Goal: Task Accomplishment & Management: Use online tool/utility

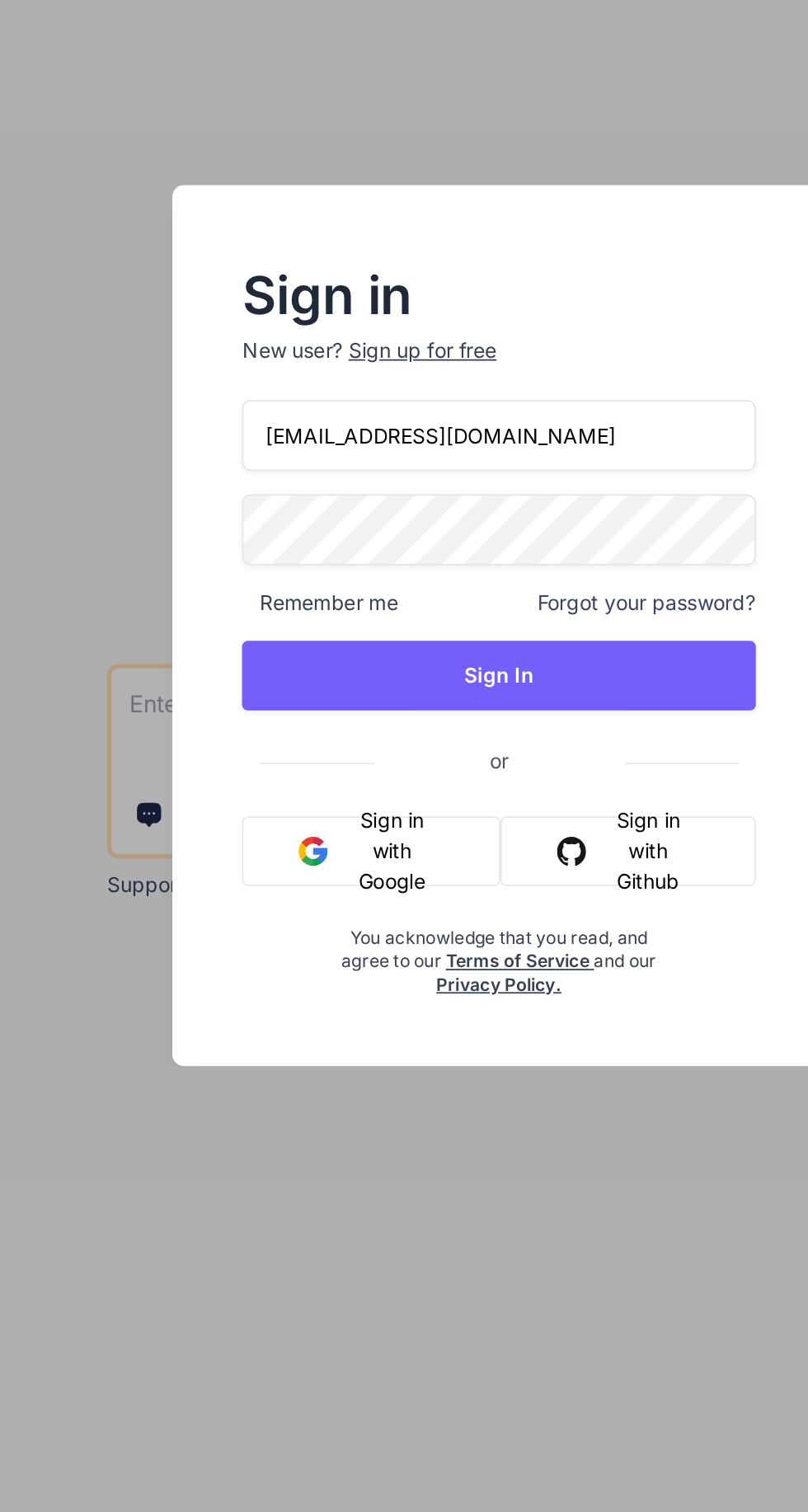
click at [420, 786] on button "Sign In" at bounding box center [404, 785] width 291 height 40
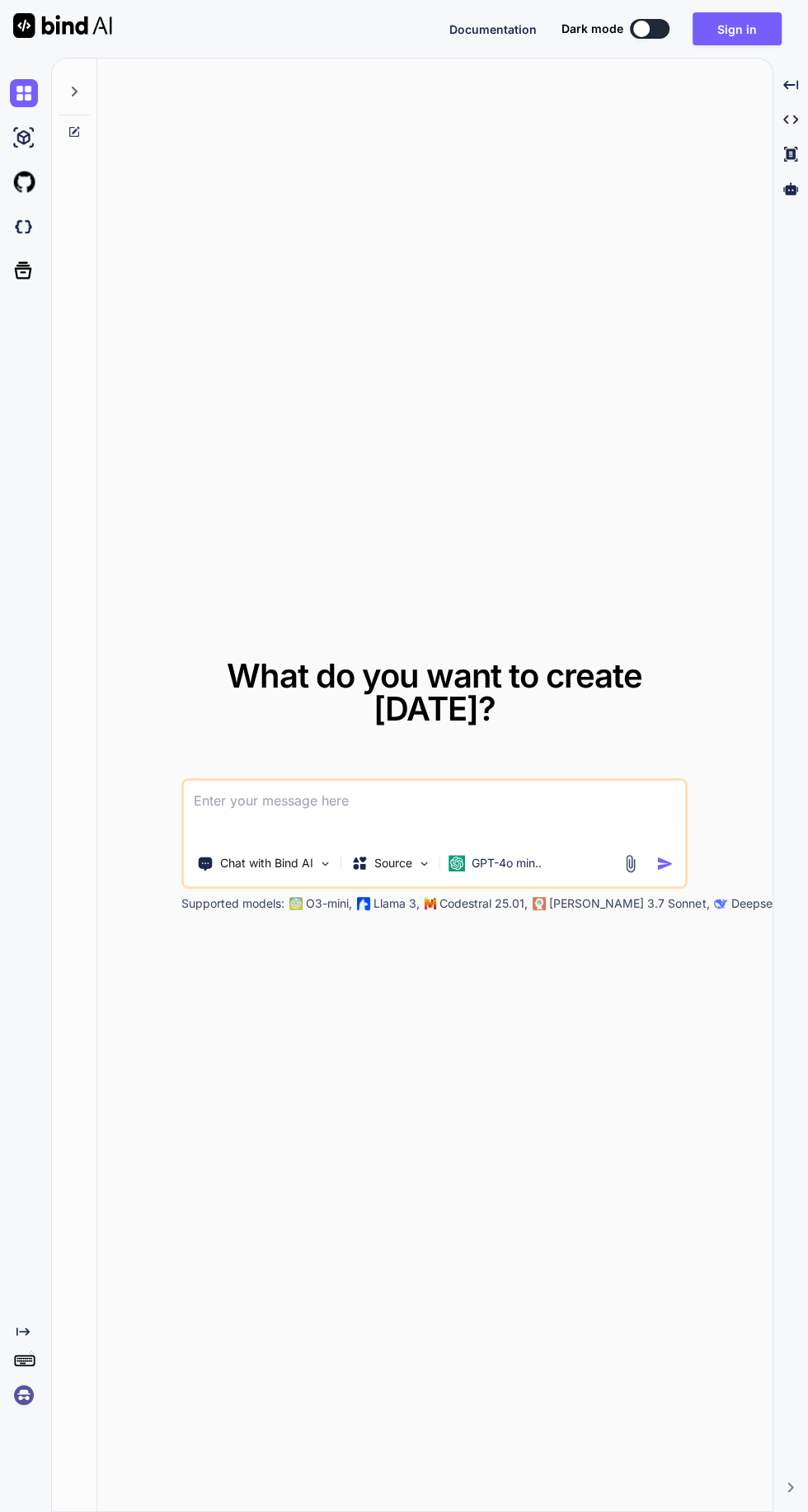
click at [760, 22] on button "Sign in" at bounding box center [737, 29] width 89 height 33
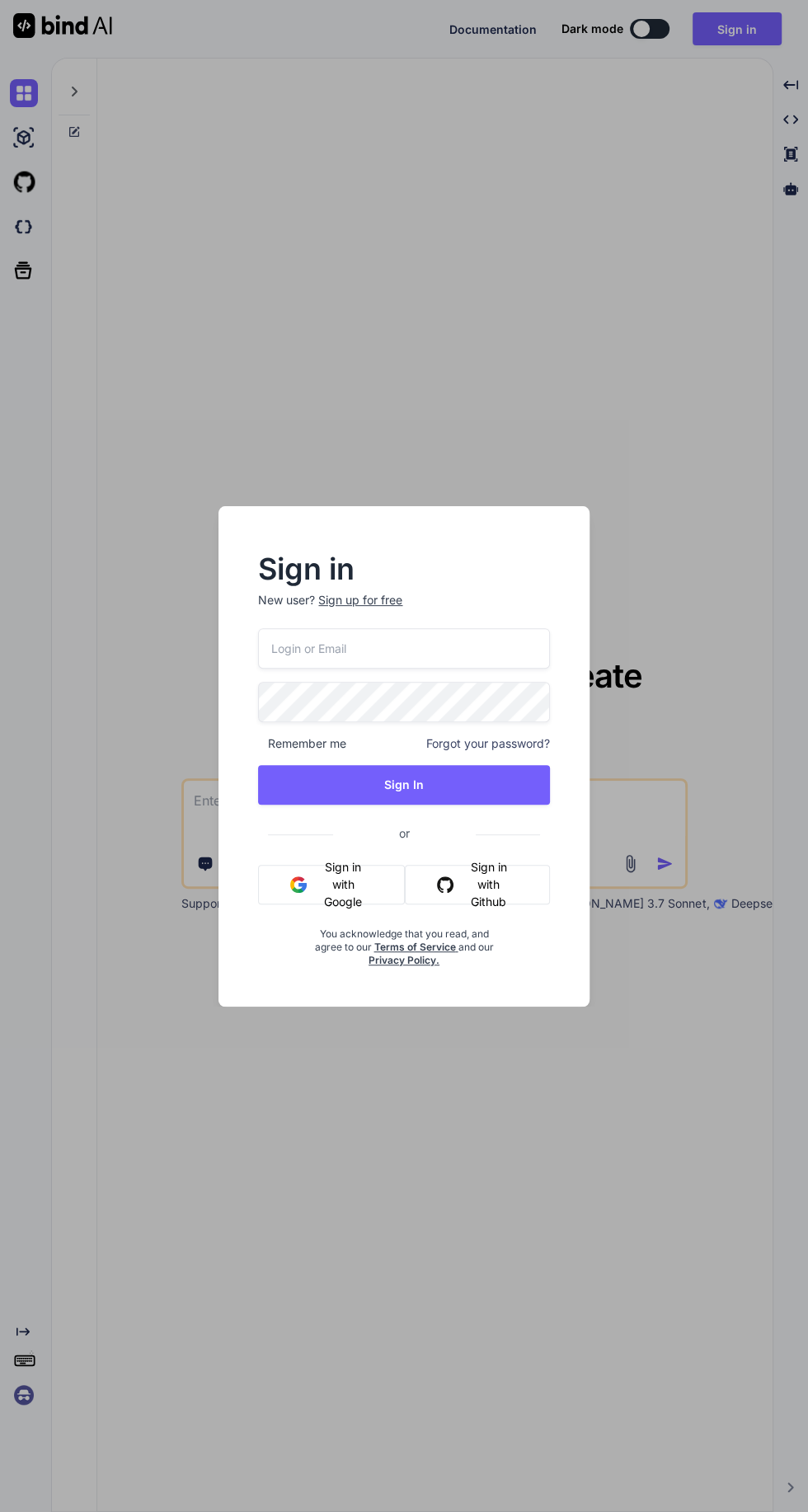
click at [377, 600] on div "Sign up for free" at bounding box center [360, 600] width 84 height 17
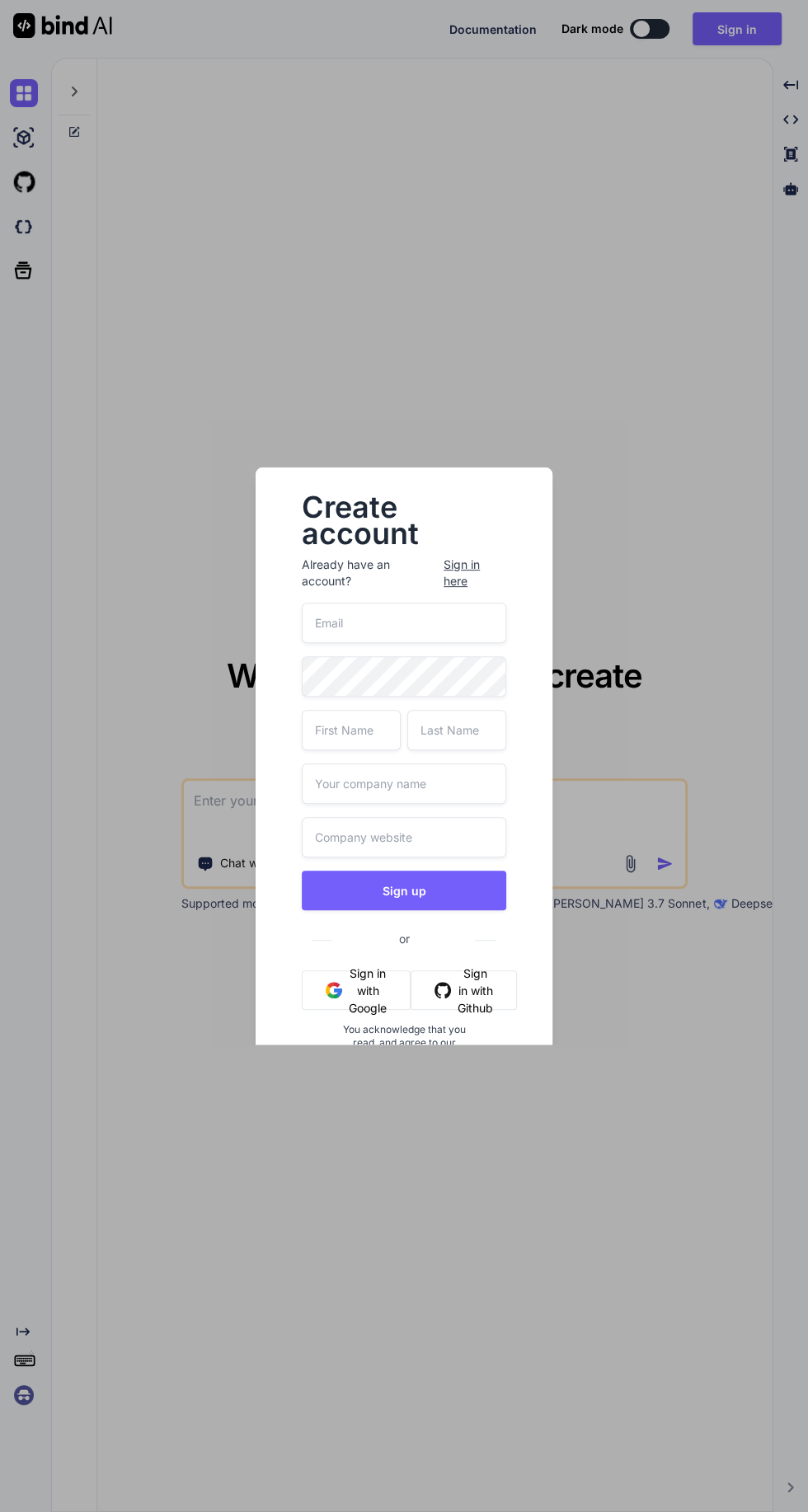
click at [475, 563] on div "Sign in here" at bounding box center [474, 573] width 63 height 33
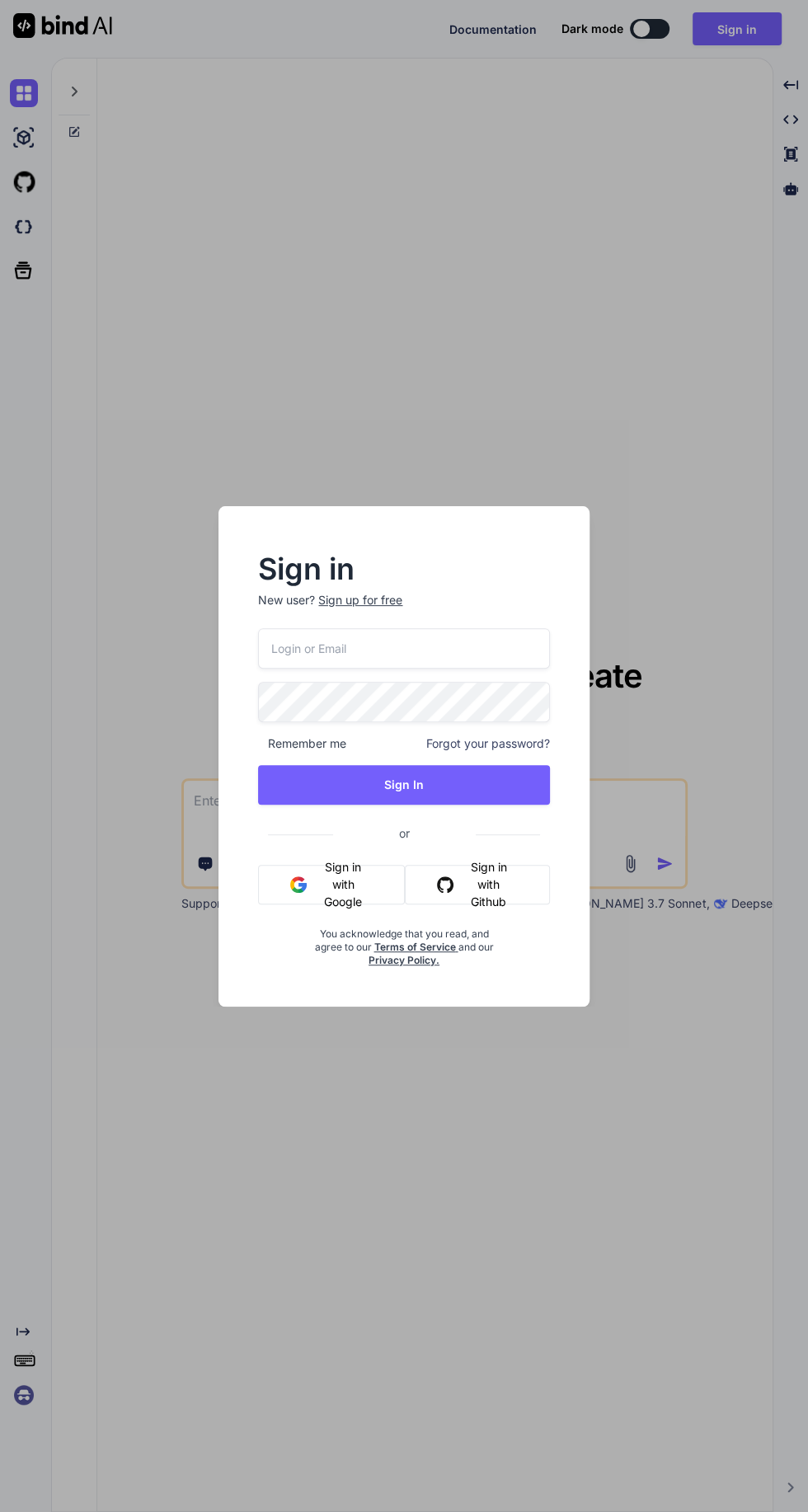
click at [399, 642] on input "email" at bounding box center [404, 648] width 291 height 40
type textarea "x"
type input "chickenfarmer86@yahoo.com"
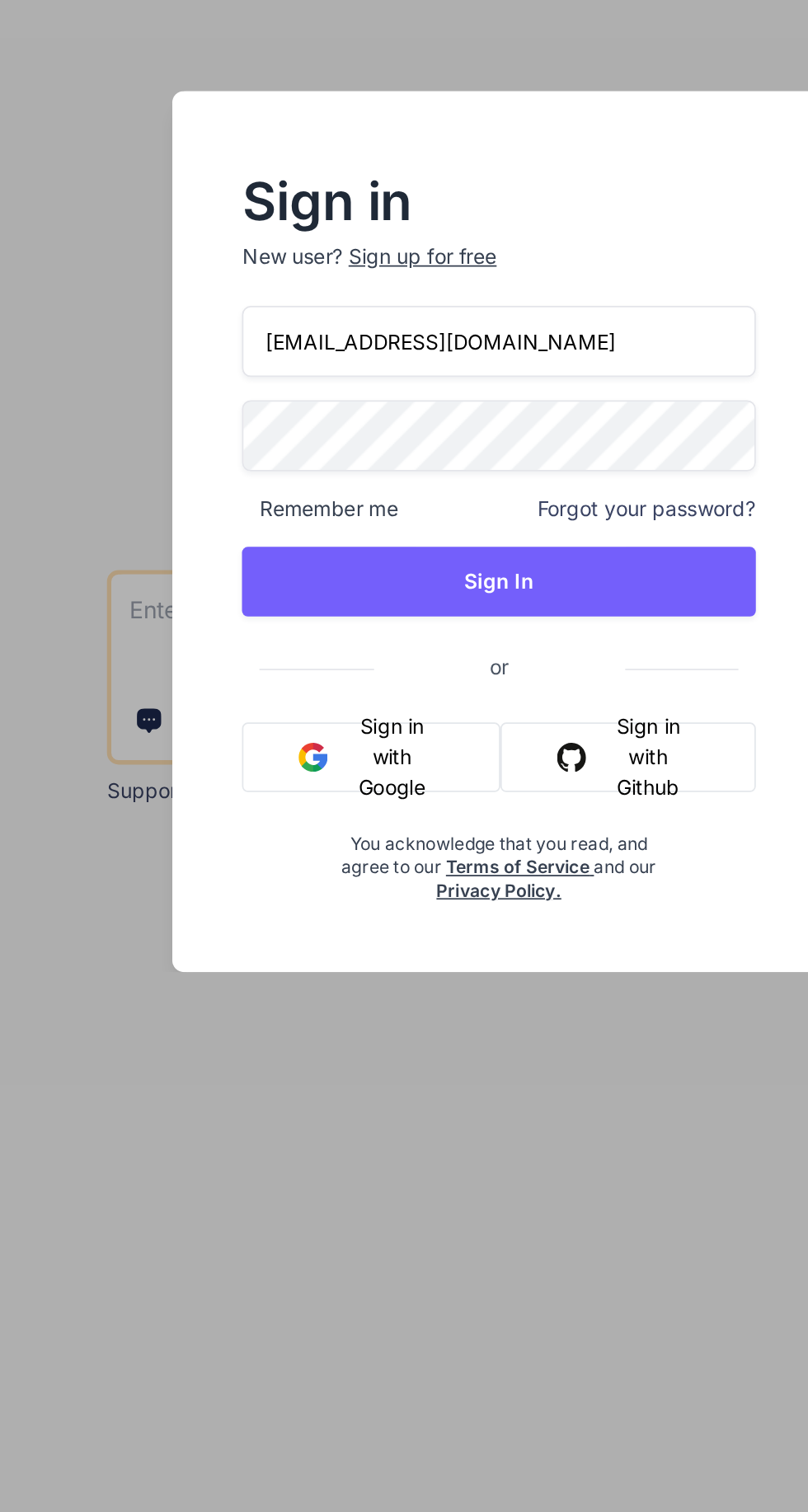
click at [438, 778] on button "Sign In" at bounding box center [404, 785] width 291 height 40
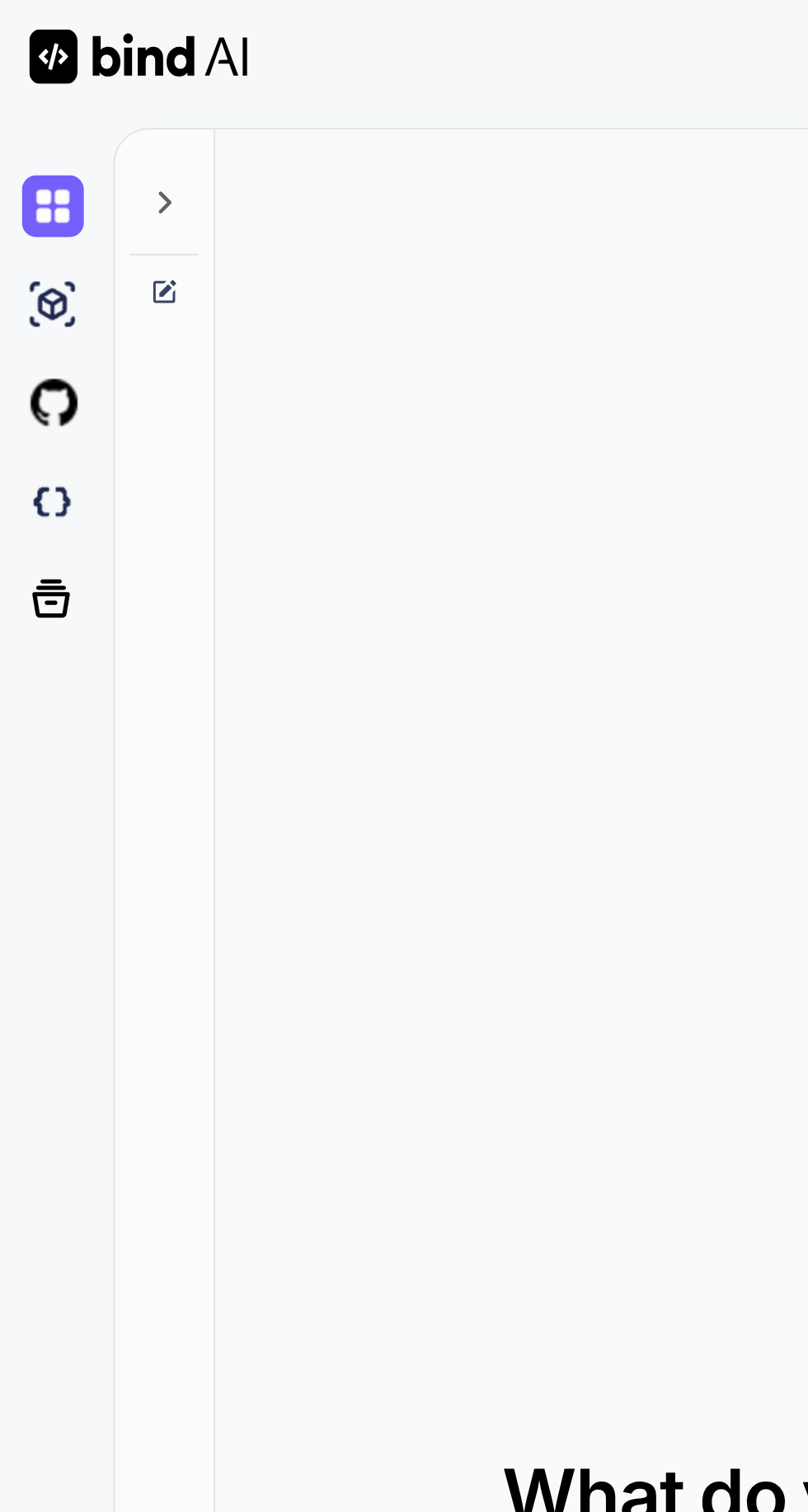
click at [73, 133] on icon at bounding box center [74, 132] width 13 height 13
click at [74, 91] on icon at bounding box center [74, 92] width 13 height 13
type textarea "x"
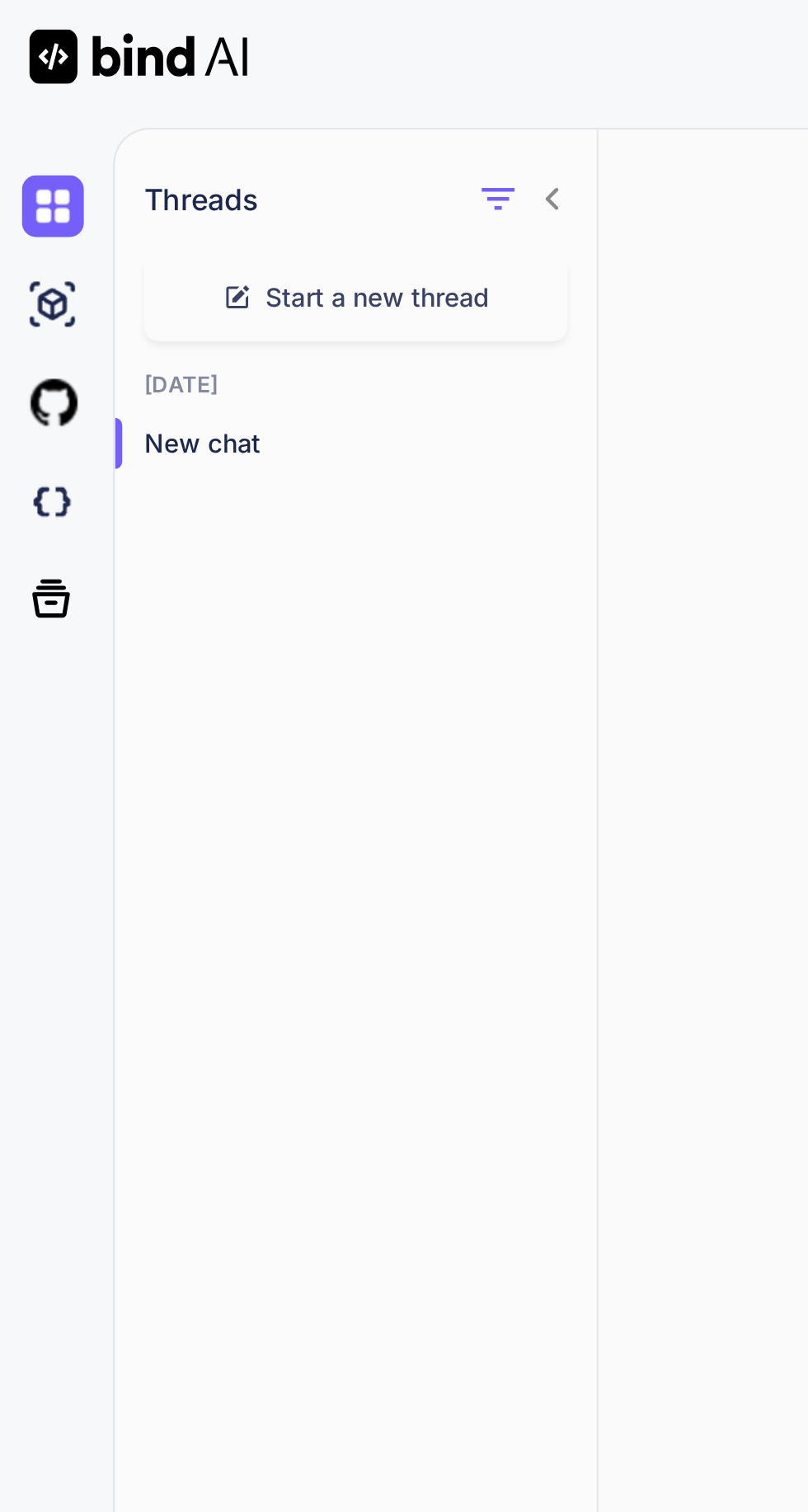
click at [26, 226] on img at bounding box center [24, 226] width 28 height 28
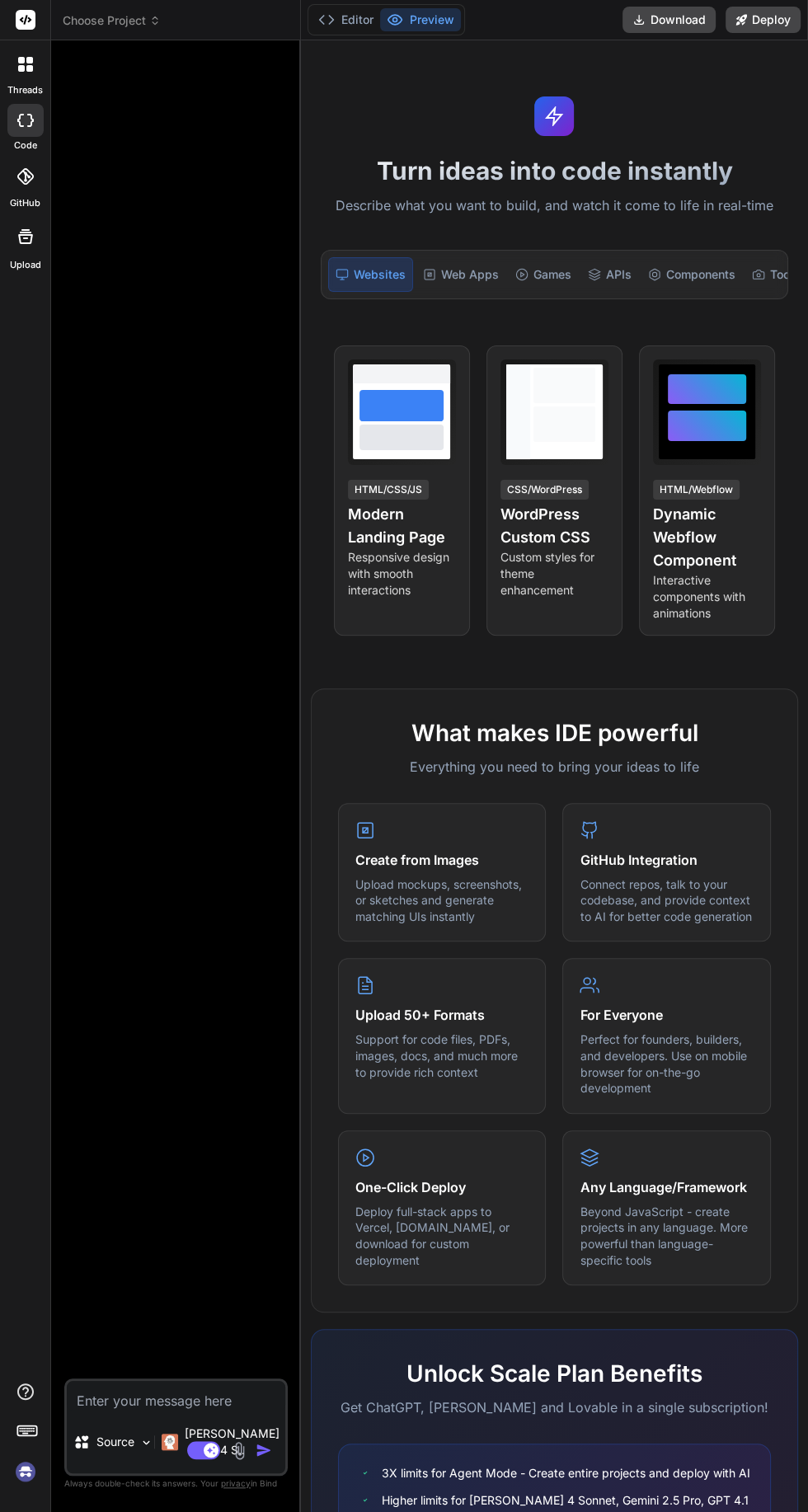
type textarea "x"
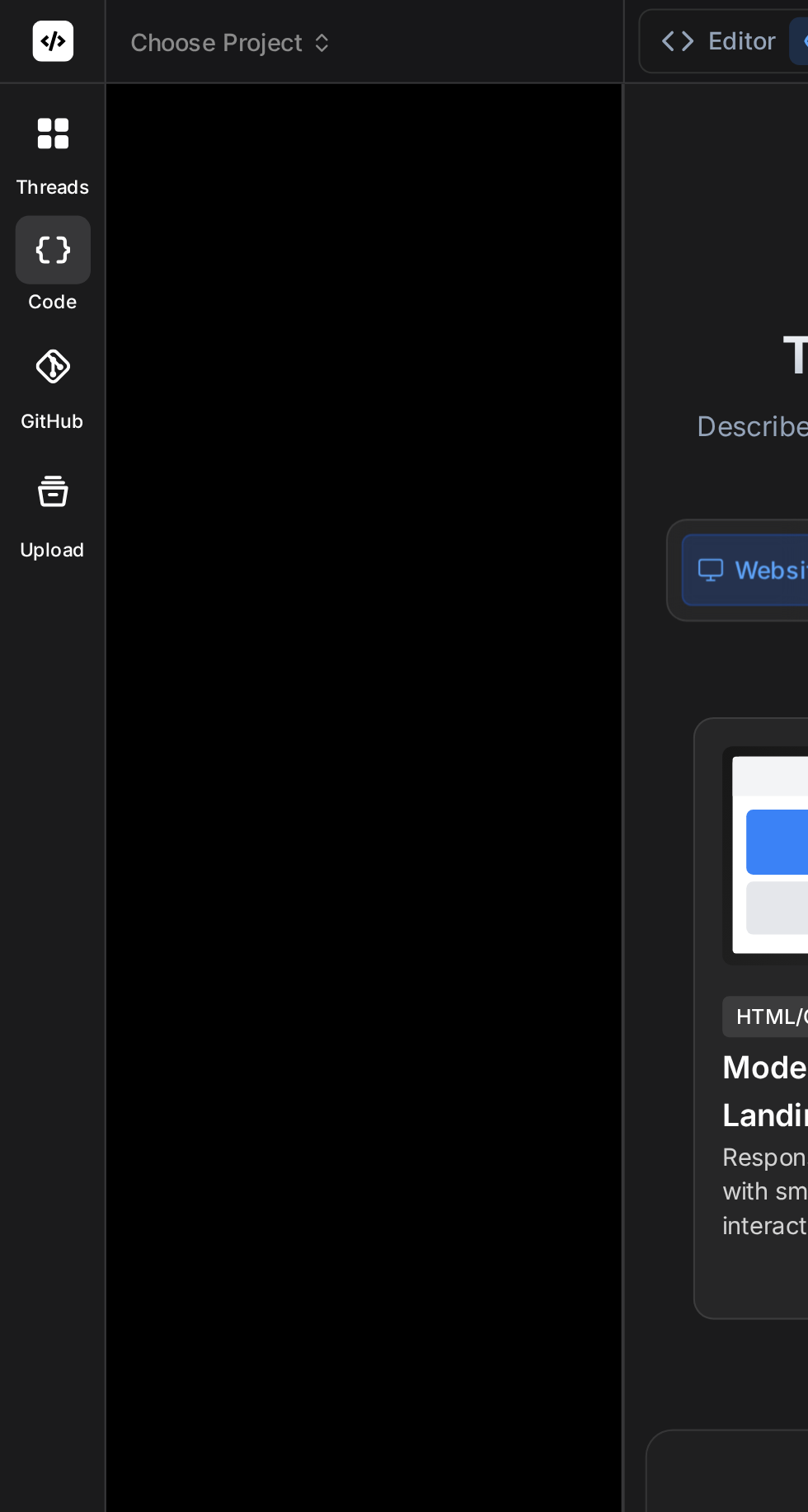
click at [28, 56] on div at bounding box center [25, 64] width 34 height 34
